Goal: Download file/media

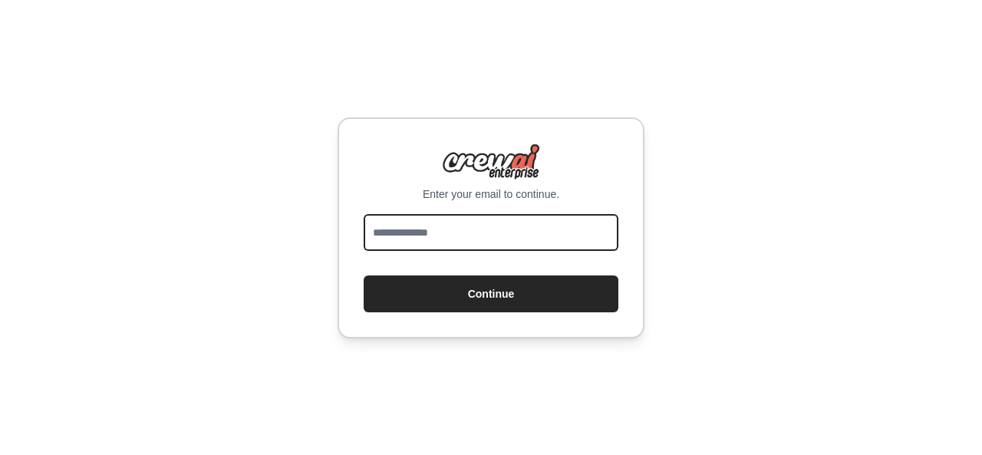
drag, startPoint x: 0, startPoint y: 0, endPoint x: 498, endPoint y: 225, distance: 547.0
click at [498, 225] on input "email" at bounding box center [490, 232] width 255 height 37
type input "**********"
click at [363, 275] on button "Continue" at bounding box center [490, 293] width 255 height 37
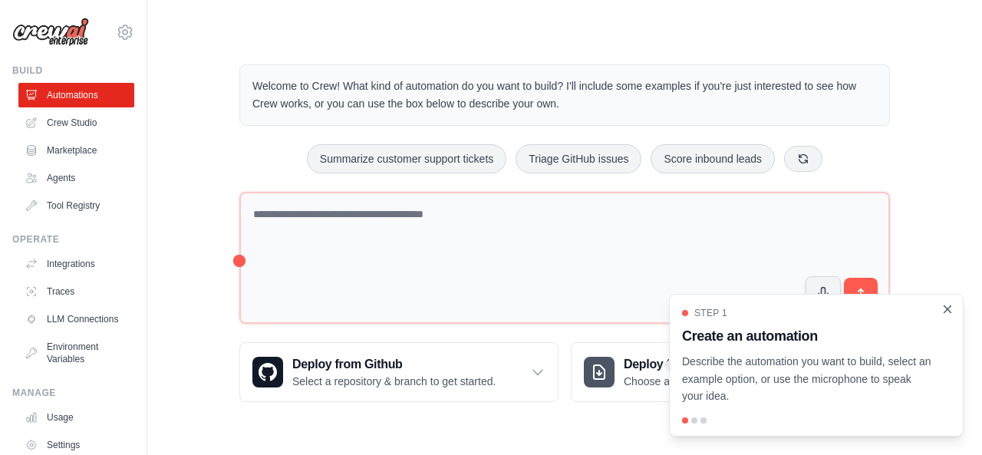
click at [947, 307] on icon "Close walkthrough" at bounding box center [947, 308] width 7 height 7
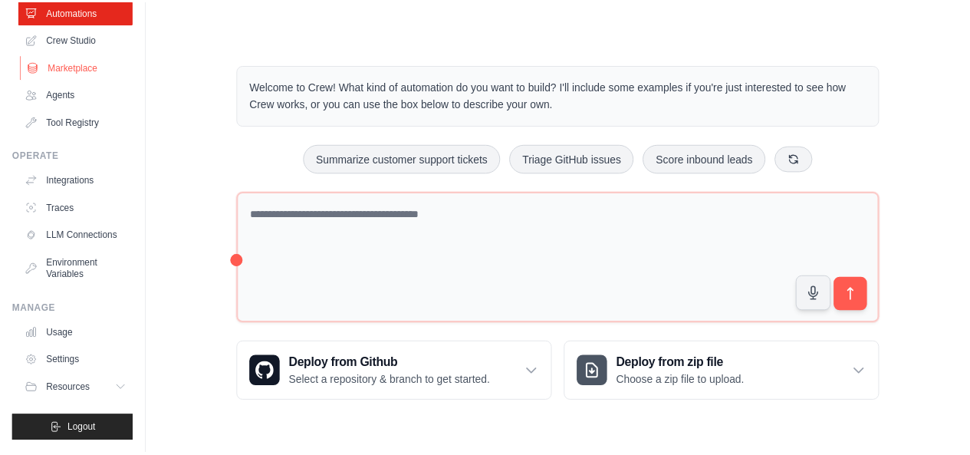
scroll to position [95, 0]
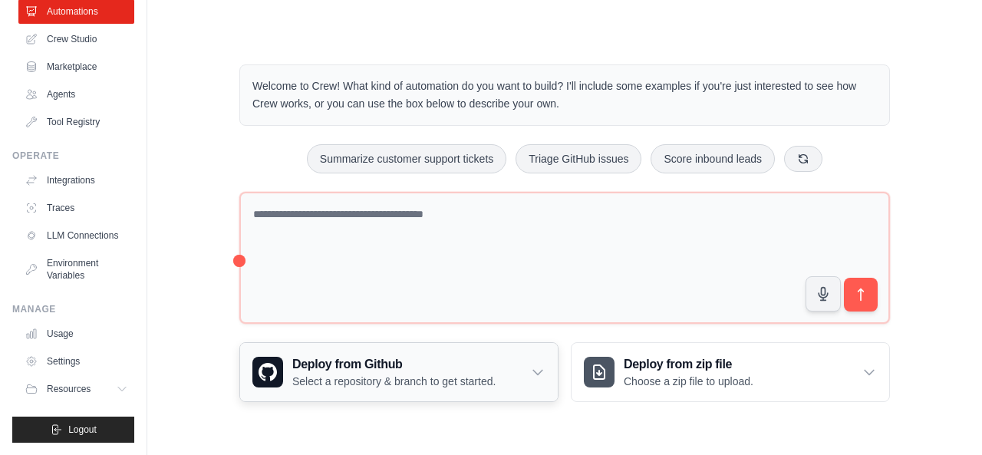
click at [525, 377] on div "Deploy from Github Select a repository & branch to get started." at bounding box center [398, 372] width 317 height 58
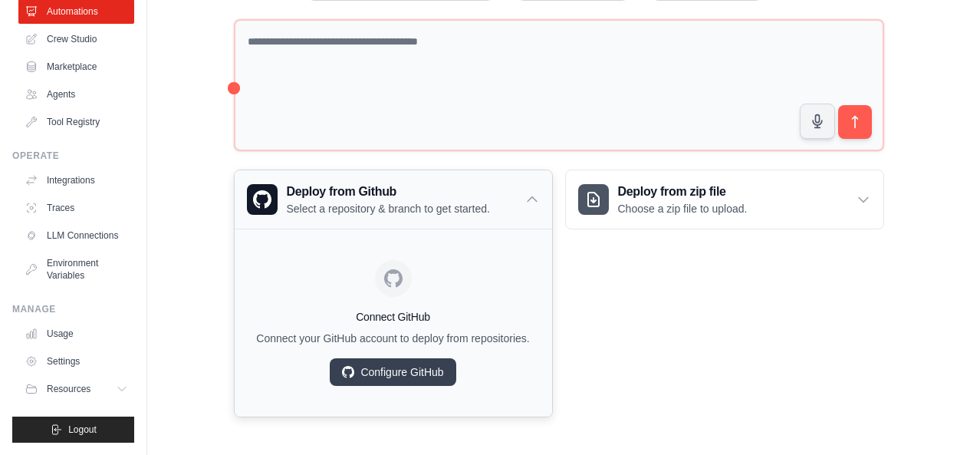
scroll to position [174, 0]
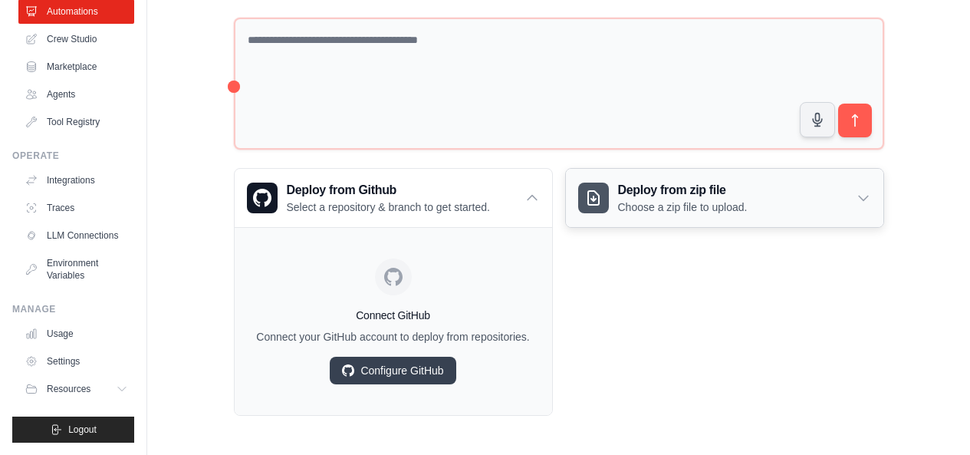
click at [863, 212] on div "Deploy from zip file Choose a zip file to upload." at bounding box center [724, 198] width 317 height 58
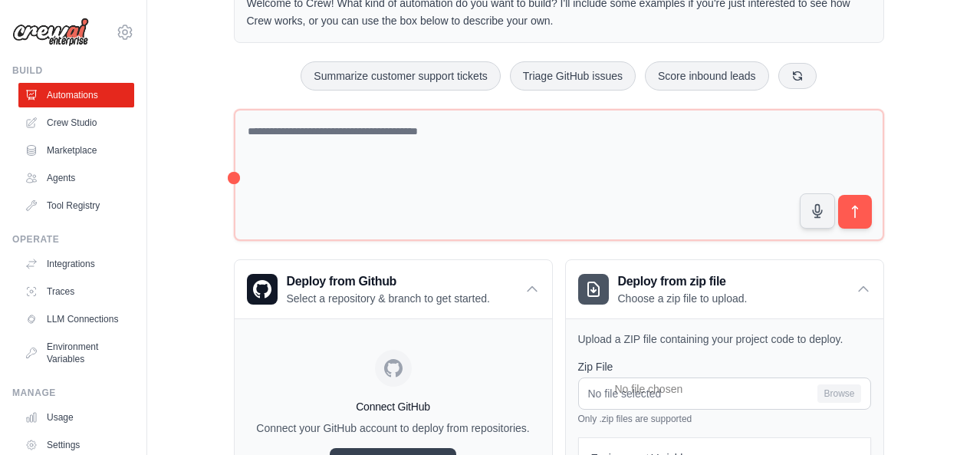
scroll to position [82, 0]
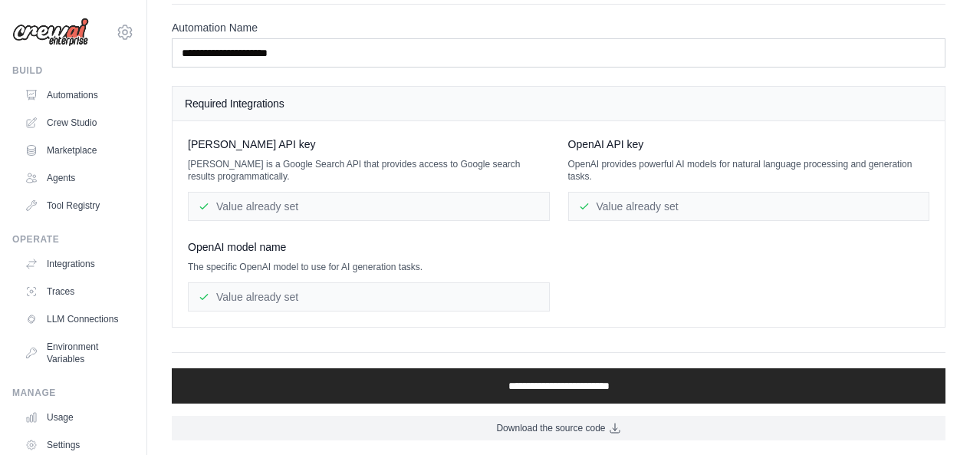
scroll to position [80, 0]
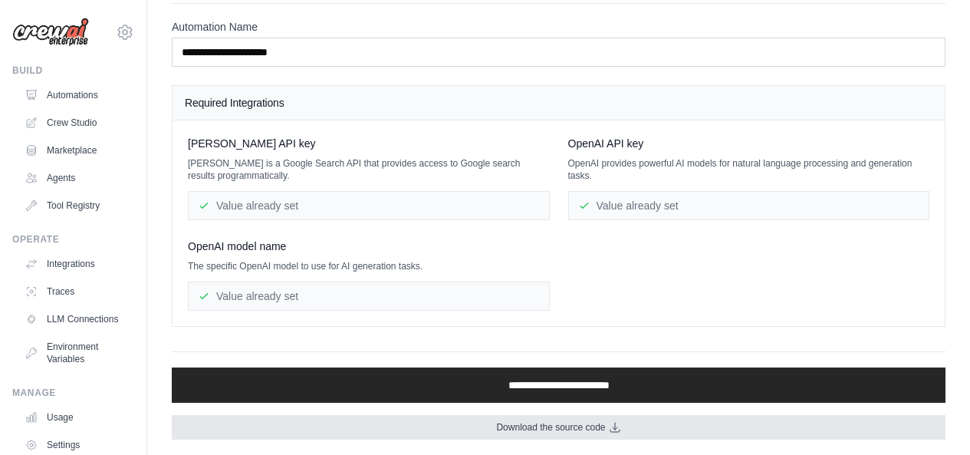
click at [551, 425] on span "Download the source code" at bounding box center [550, 427] width 109 height 12
